Goal: Task Accomplishment & Management: Manage account settings

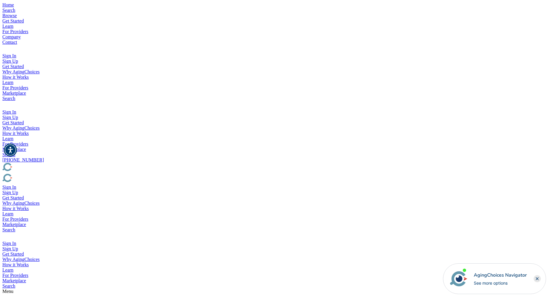
click at [9, 101] on img "Popover trigger" at bounding box center [5, 104] width 7 height 7
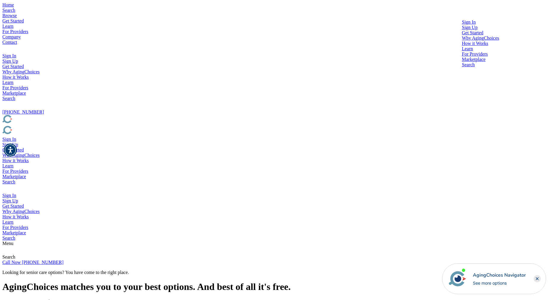
click at [462, 25] on div at bounding box center [480, 25] width 37 height 0
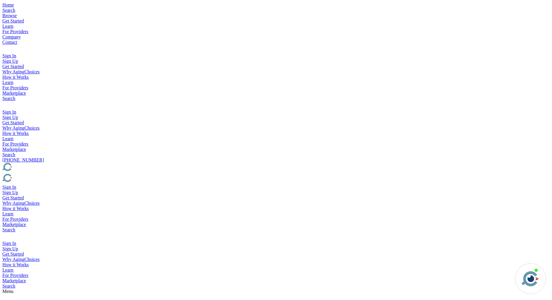
type input "brad@rageix.com"
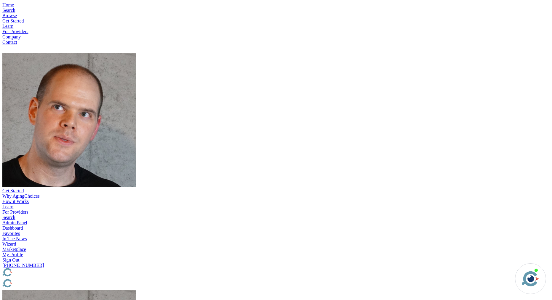
click at [136, 53] on img "Popover trigger" at bounding box center [69, 120] width 134 height 134
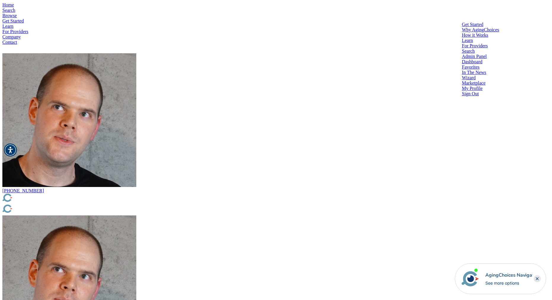
click at [462, 59] on div "Dashboard" at bounding box center [480, 61] width 37 height 5
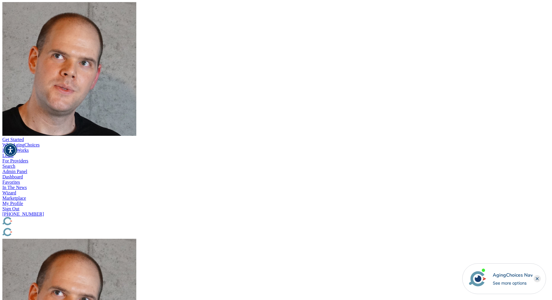
scroll to position [53, 0]
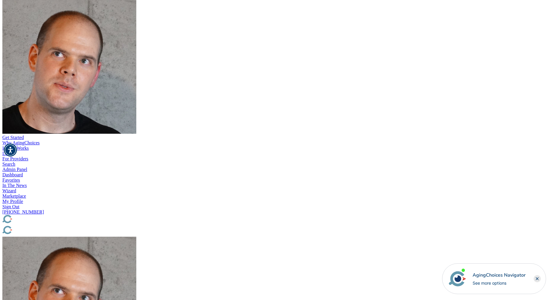
type input "[GEOGRAPHIC_DATA], [GEOGRAPHIC_DATA], [GEOGRAPHIC_DATA]"
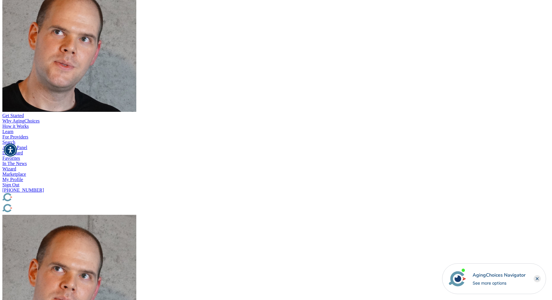
scroll to position [75, 0]
drag, startPoint x: 191, startPoint y: 138, endPoint x: 60, endPoint y: 140, distance: 131.0
drag, startPoint x: 423, startPoint y: 160, endPoint x: 318, endPoint y: 161, distance: 104.6
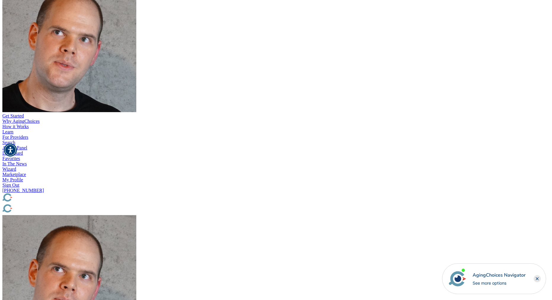
type input "[DATE] 04:03:13 PM"
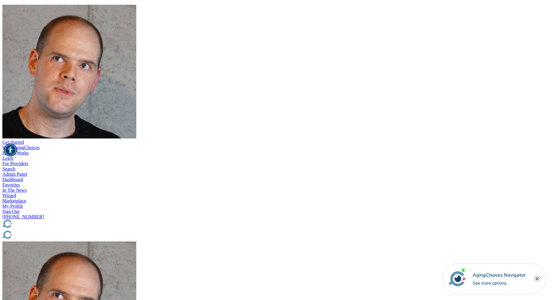
scroll to position [48, 0]
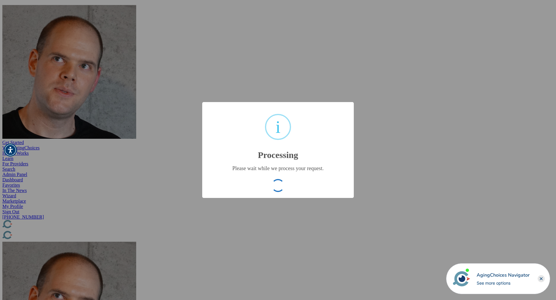
type input "709ac300c6d6c9f73759b28ffd5327a9"
type input "[DATE] 12:21:57 PM"
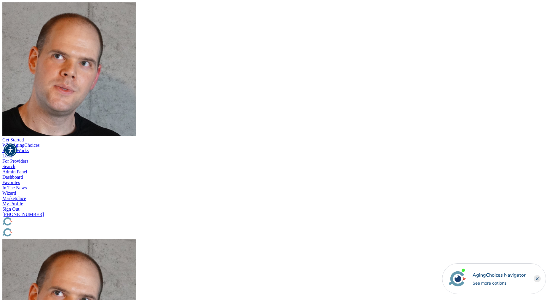
scroll to position [0, 0]
